Goal: Task Accomplishment & Management: Complete application form

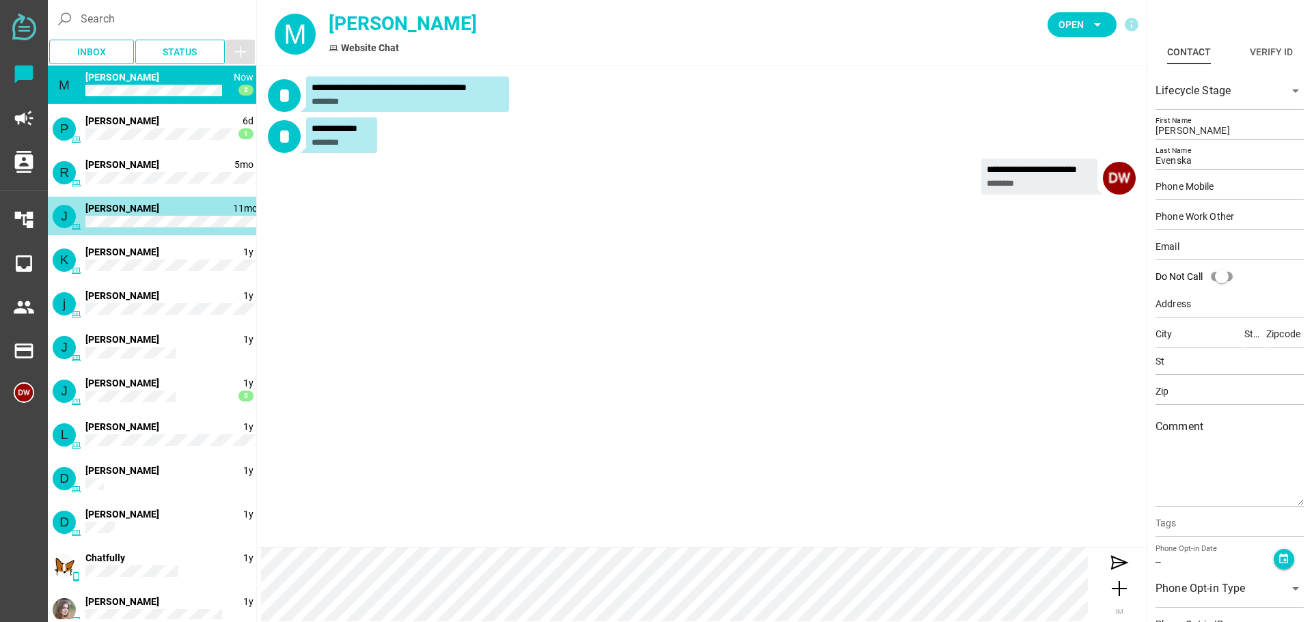
click at [134, 215] on div "J 11mo 1 [PERSON_NAME]" at bounding box center [152, 216] width 208 height 38
type input "[PERSON_NAME]"
type input "Haustveit"
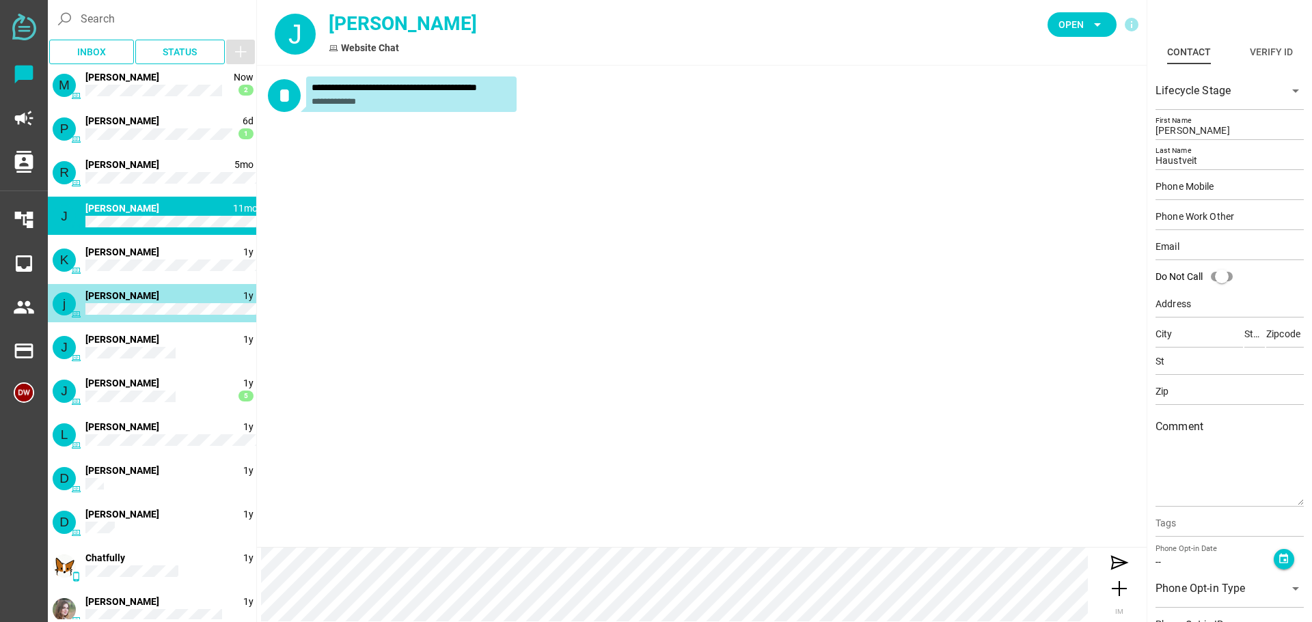
click at [144, 293] on div "j 1y [PERSON_NAME]" at bounding box center [152, 303] width 208 height 38
type input "[PERSON_NAME]"
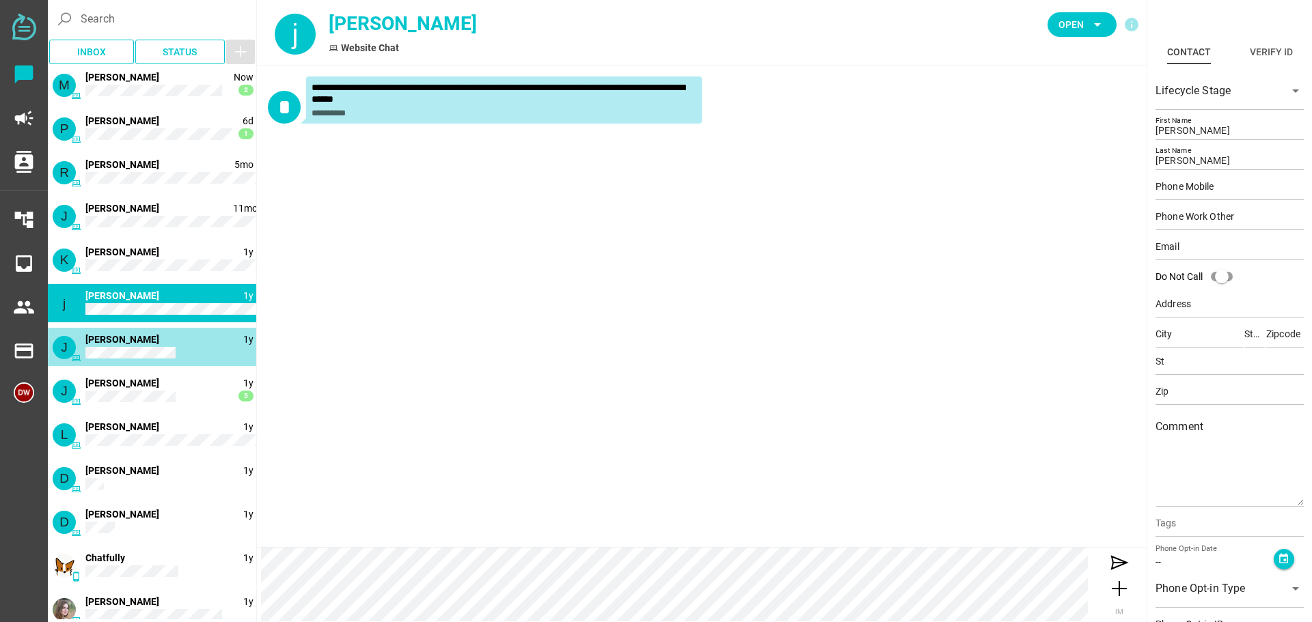
click at [145, 339] on span "[PERSON_NAME]" at bounding box center [122, 339] width 74 height 11
type input "[PERSON_NAME]"
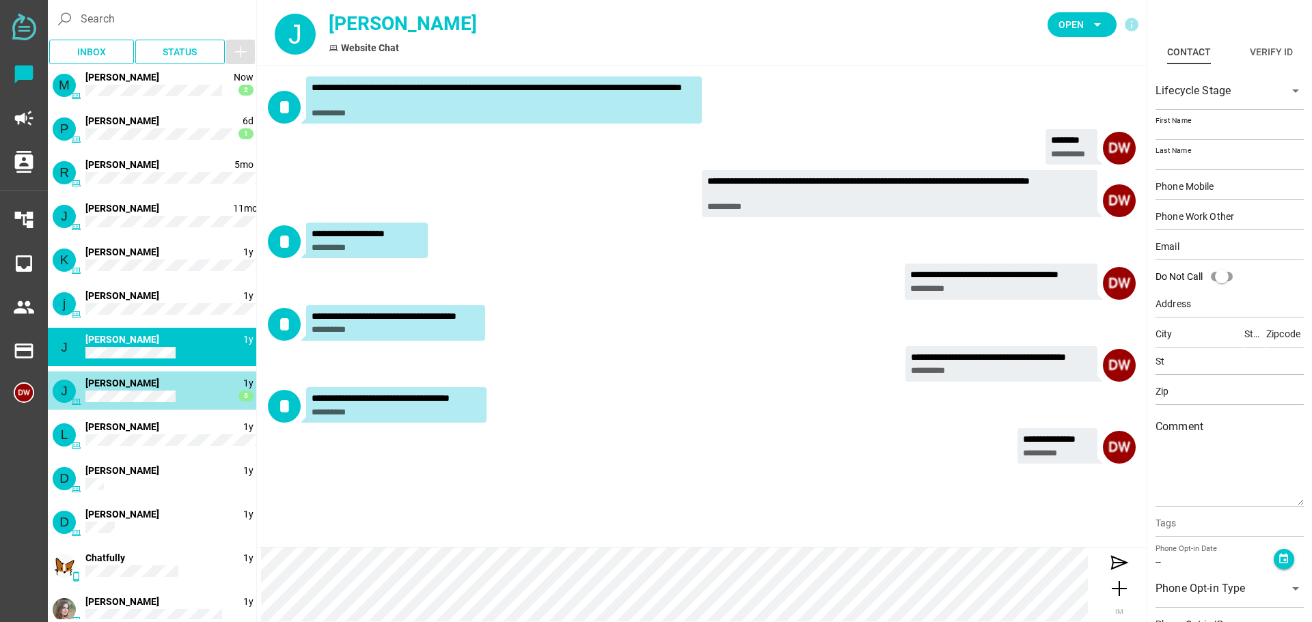
type input "[PERSON_NAME]"
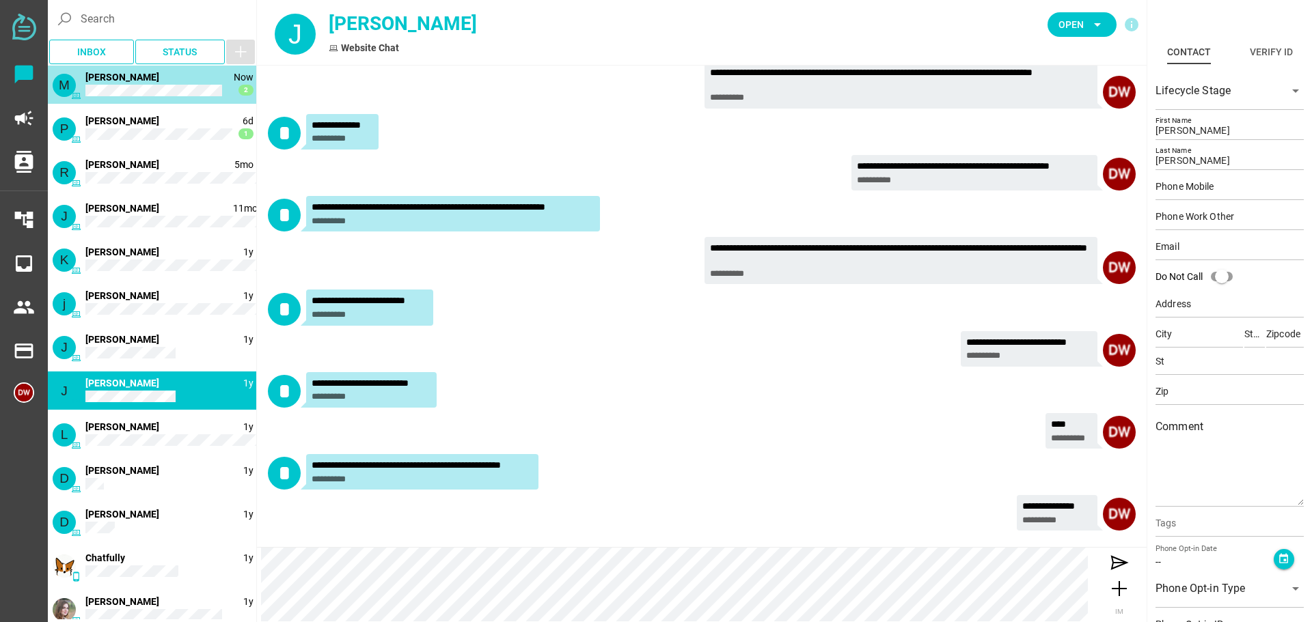
click at [137, 84] on div "M Now 2 [PERSON_NAME]" at bounding box center [152, 85] width 208 height 38
type input "[PERSON_NAME]"
type input "Evenska"
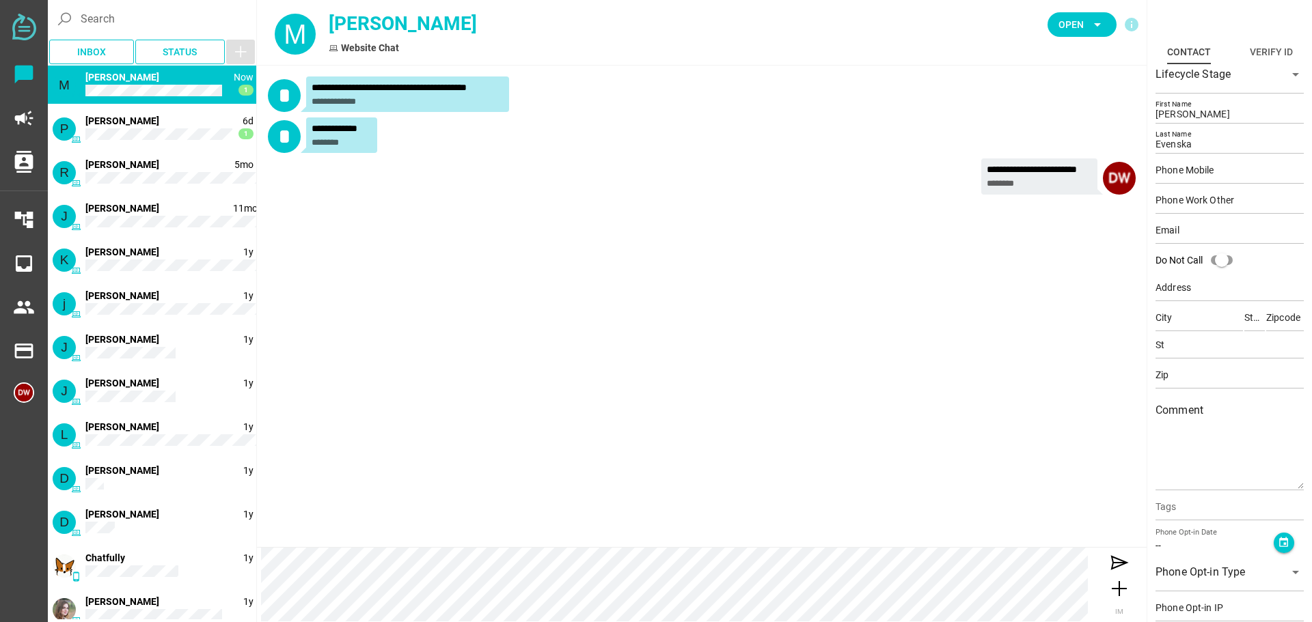
scroll to position [0, 0]
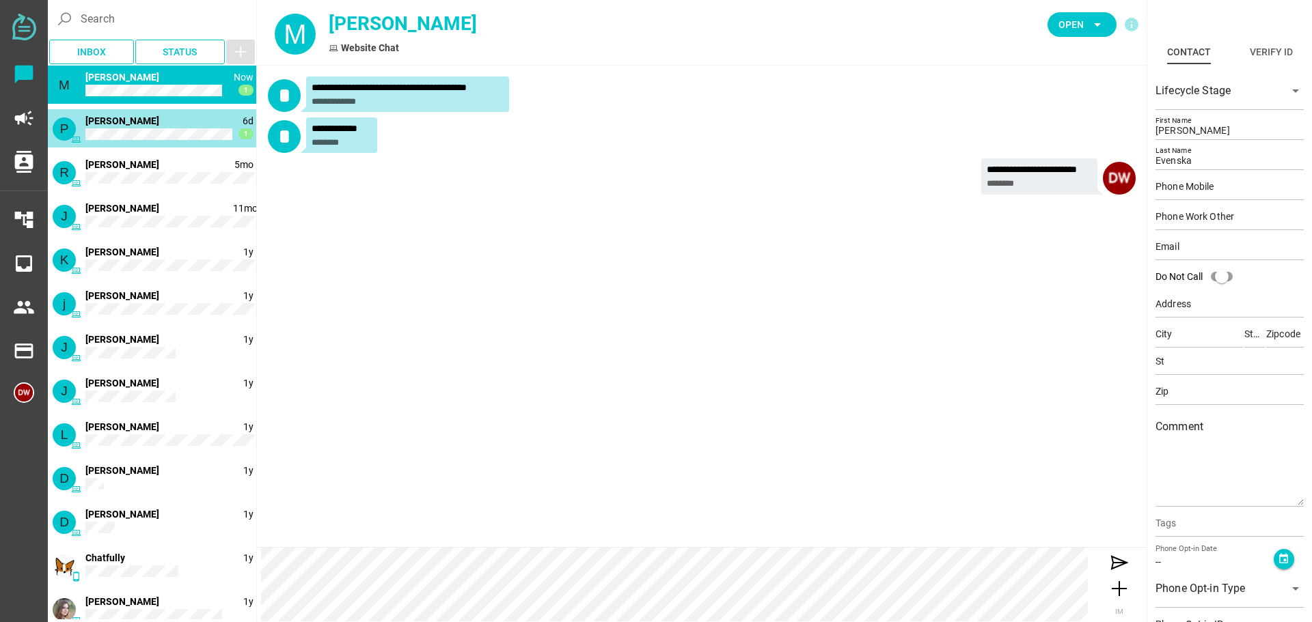
click at [141, 117] on div "P 6d 1 [PERSON_NAME]" at bounding box center [152, 128] width 208 height 38
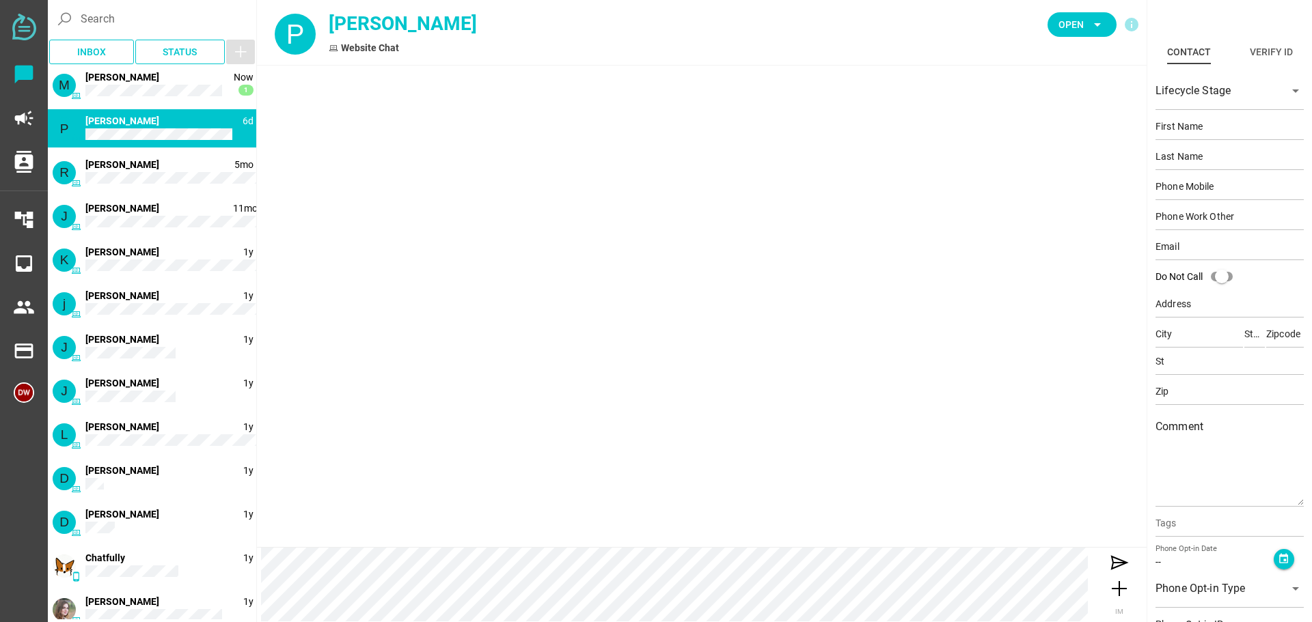
type input "[PERSON_NAME]"
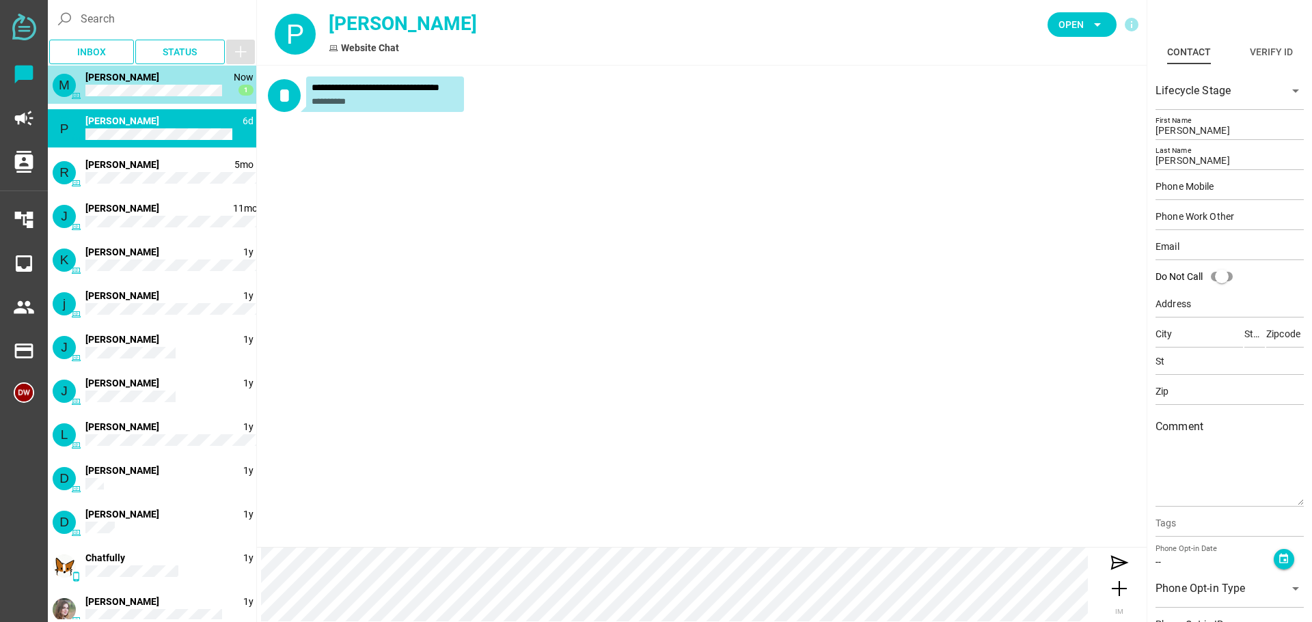
type input "[PERSON_NAME]"
type input "Evenska"
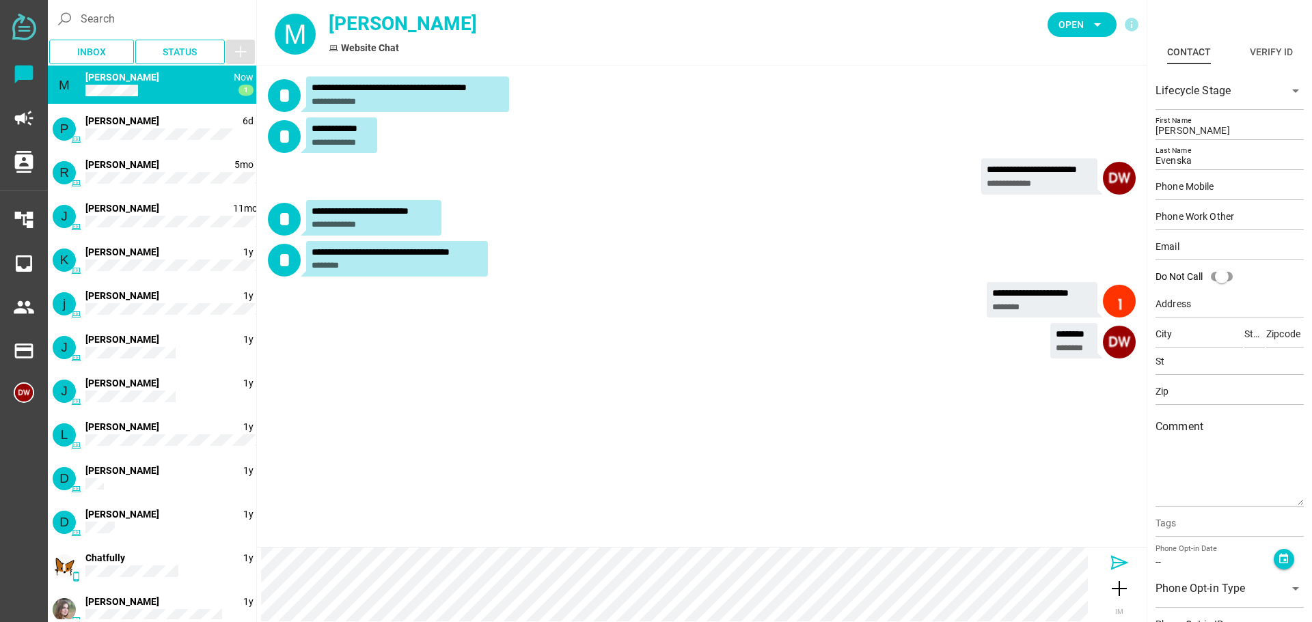
click at [1133, 569] on div at bounding box center [1119, 563] width 55 height 22
click at [1122, 561] on icon at bounding box center [1119, 563] width 22 height 22
